Goal: Task Accomplishment & Management: Complete application form

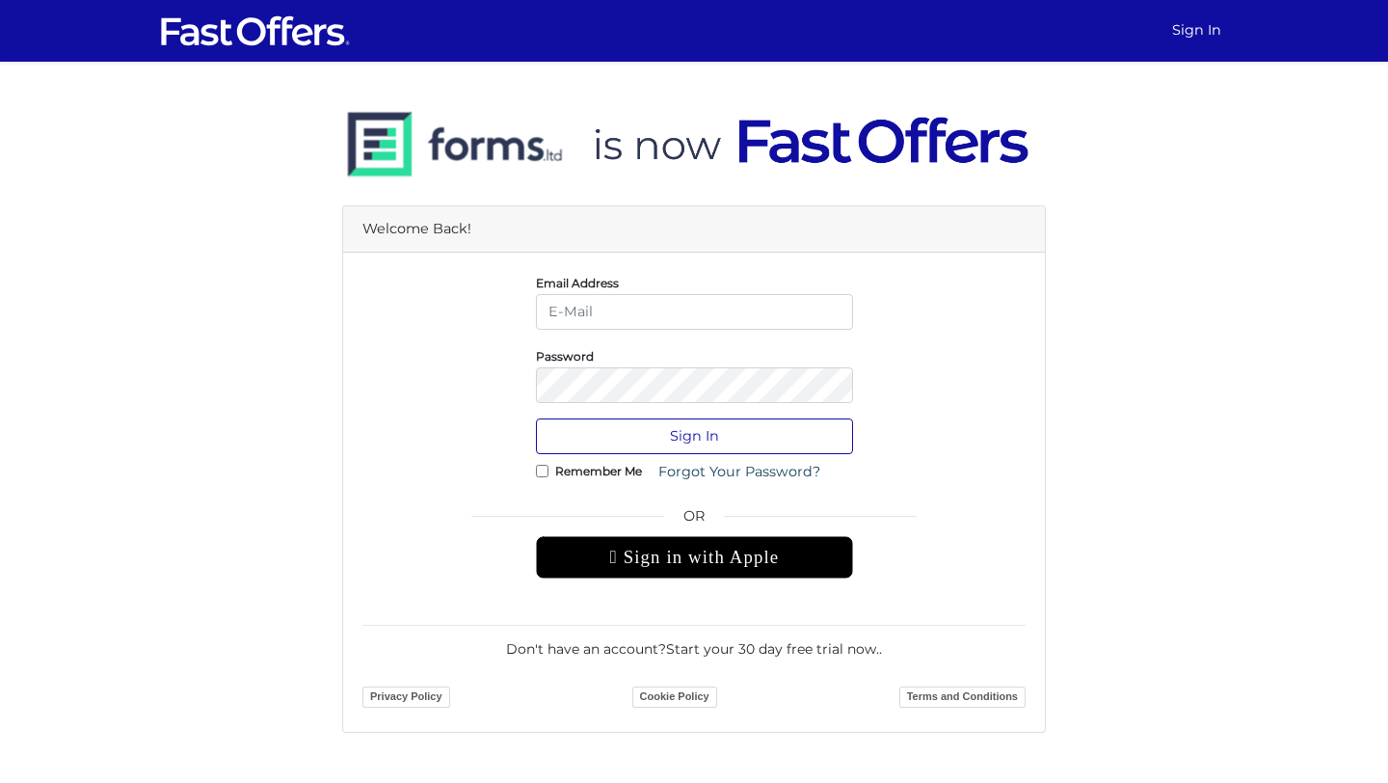
type input "daniellep@property.ca"
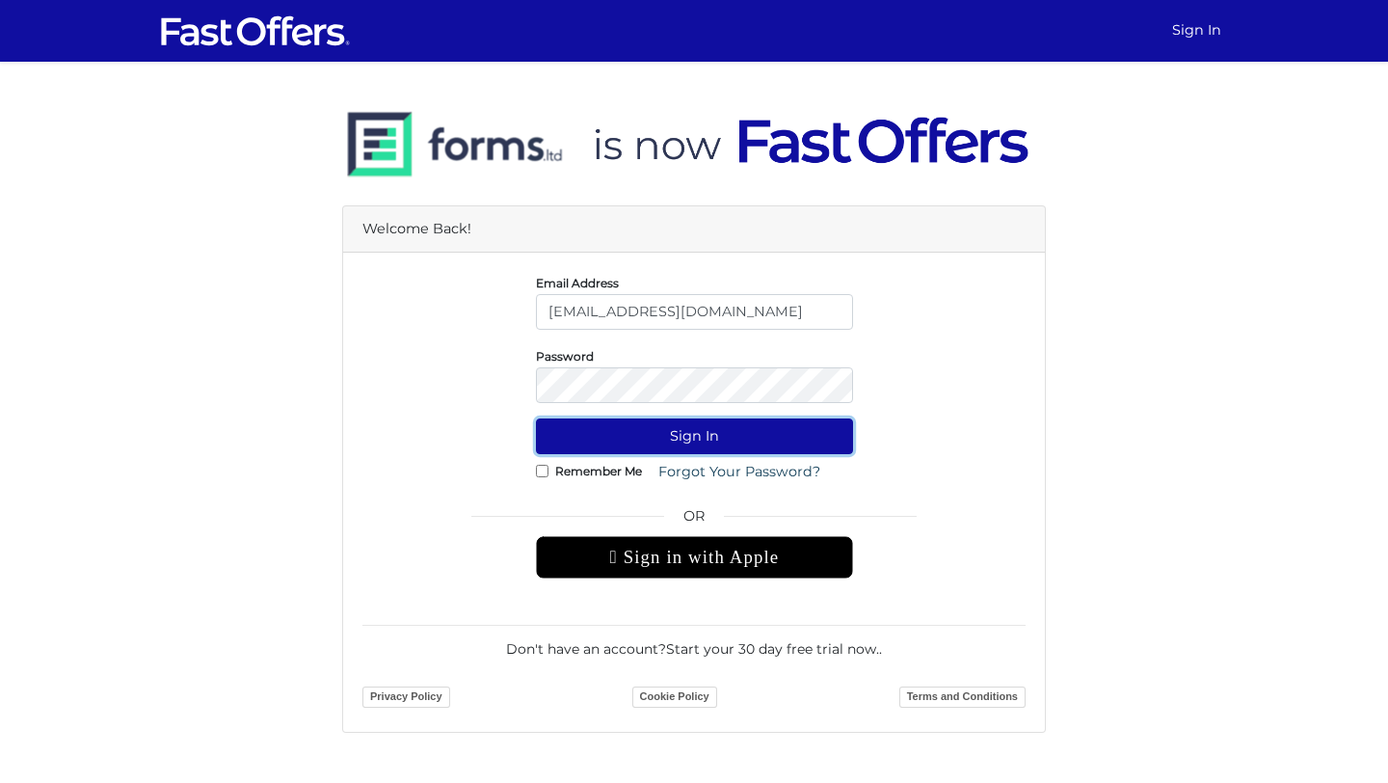
click at [688, 436] on button "Sign In" at bounding box center [694, 436] width 317 height 36
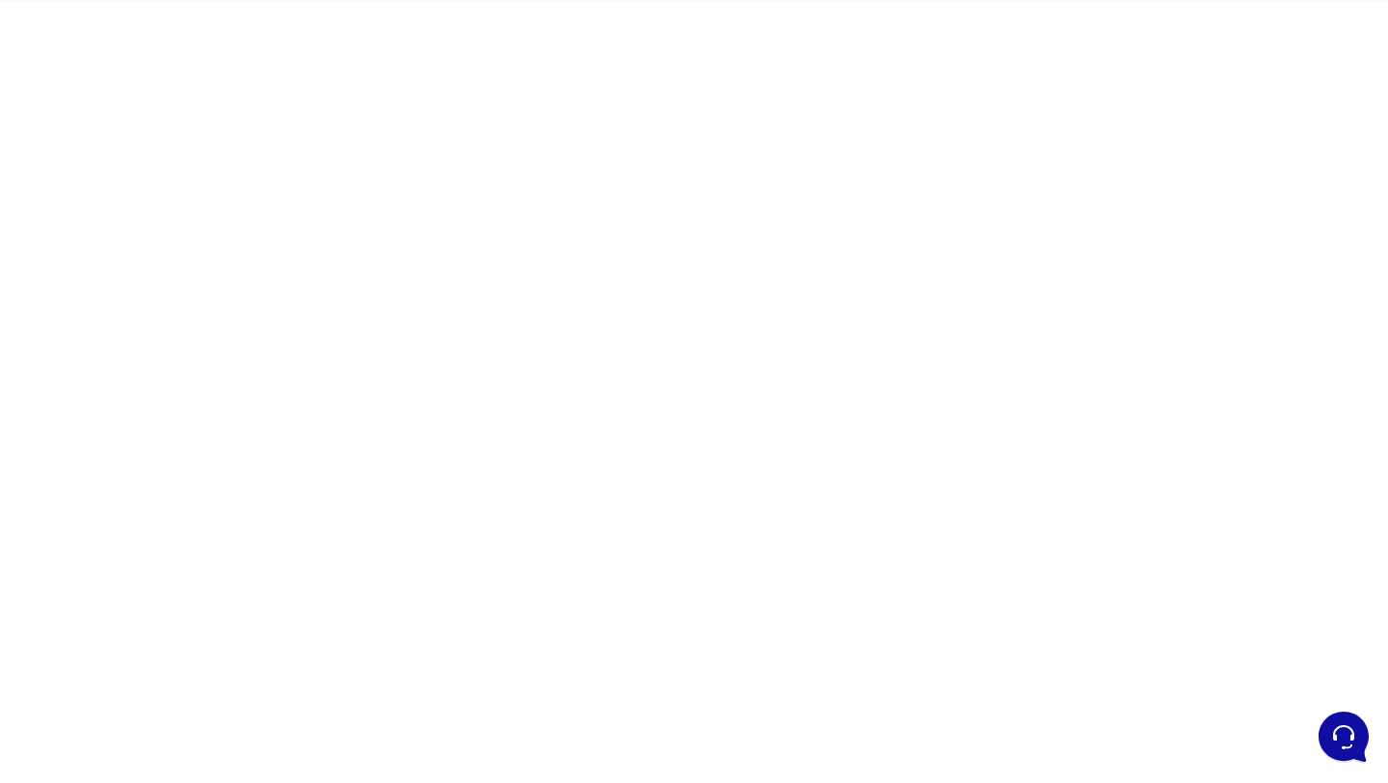
scroll to position [67, 0]
